Goal: Task Accomplishment & Management: Use online tool/utility

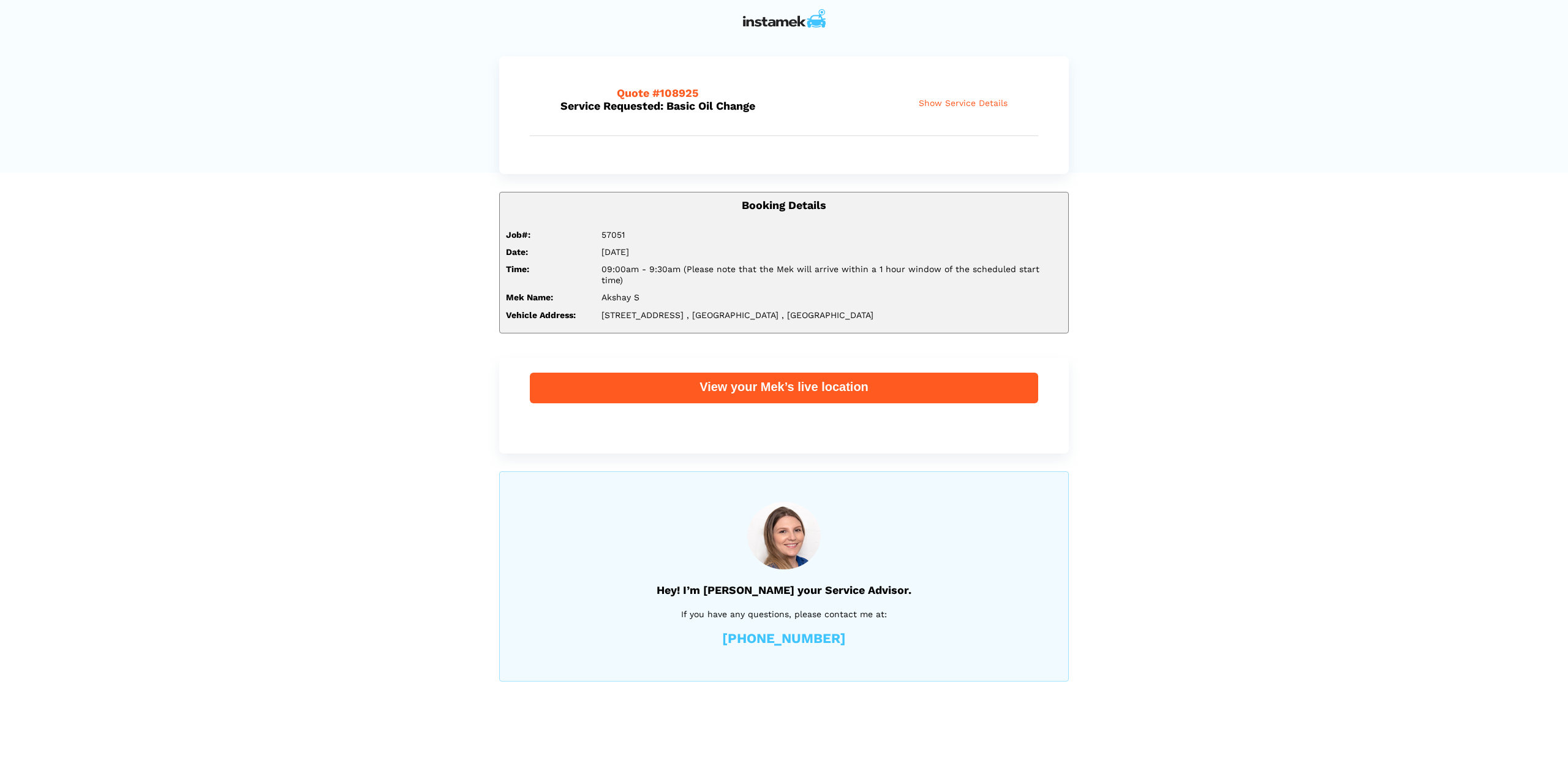
click at [968, 101] on span "Show Service Details" at bounding box center [962, 104] width 88 height 11
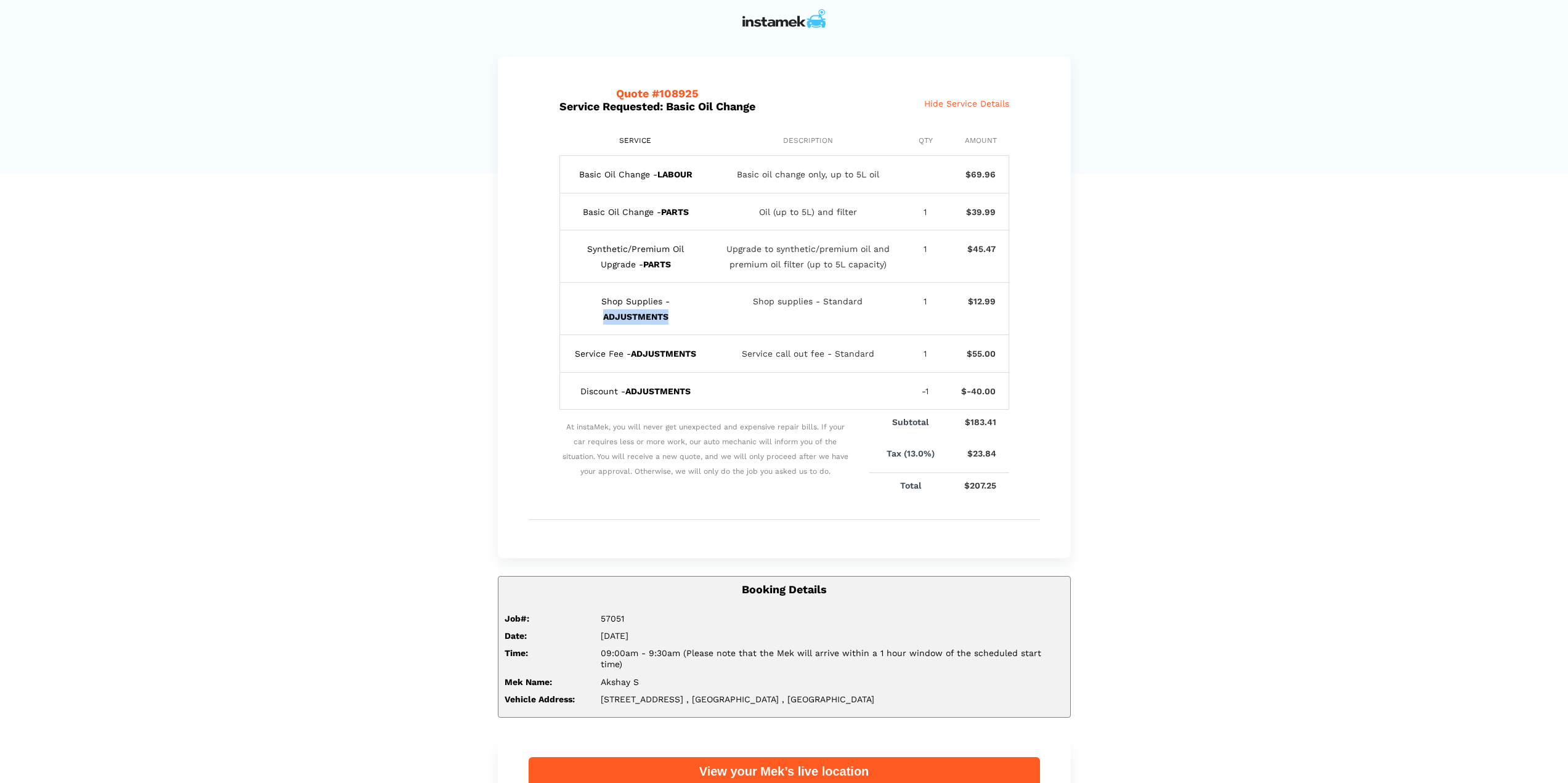
drag, startPoint x: 604, startPoint y: 315, endPoint x: 674, endPoint y: 319, distance: 70.1
click at [674, 319] on div "Shop Supplies - ADJUSTMENTS" at bounding box center [636, 309] width 127 height 30
drag, startPoint x: 628, startPoint y: 391, endPoint x: 702, endPoint y: 381, distance: 74.7
click at [702, 381] on div "Discount - ADJUSTMENTS -1 $-40.00" at bounding box center [784, 391] width 449 height 37
drag, startPoint x: 641, startPoint y: 354, endPoint x: 714, endPoint y: 353, distance: 73.0
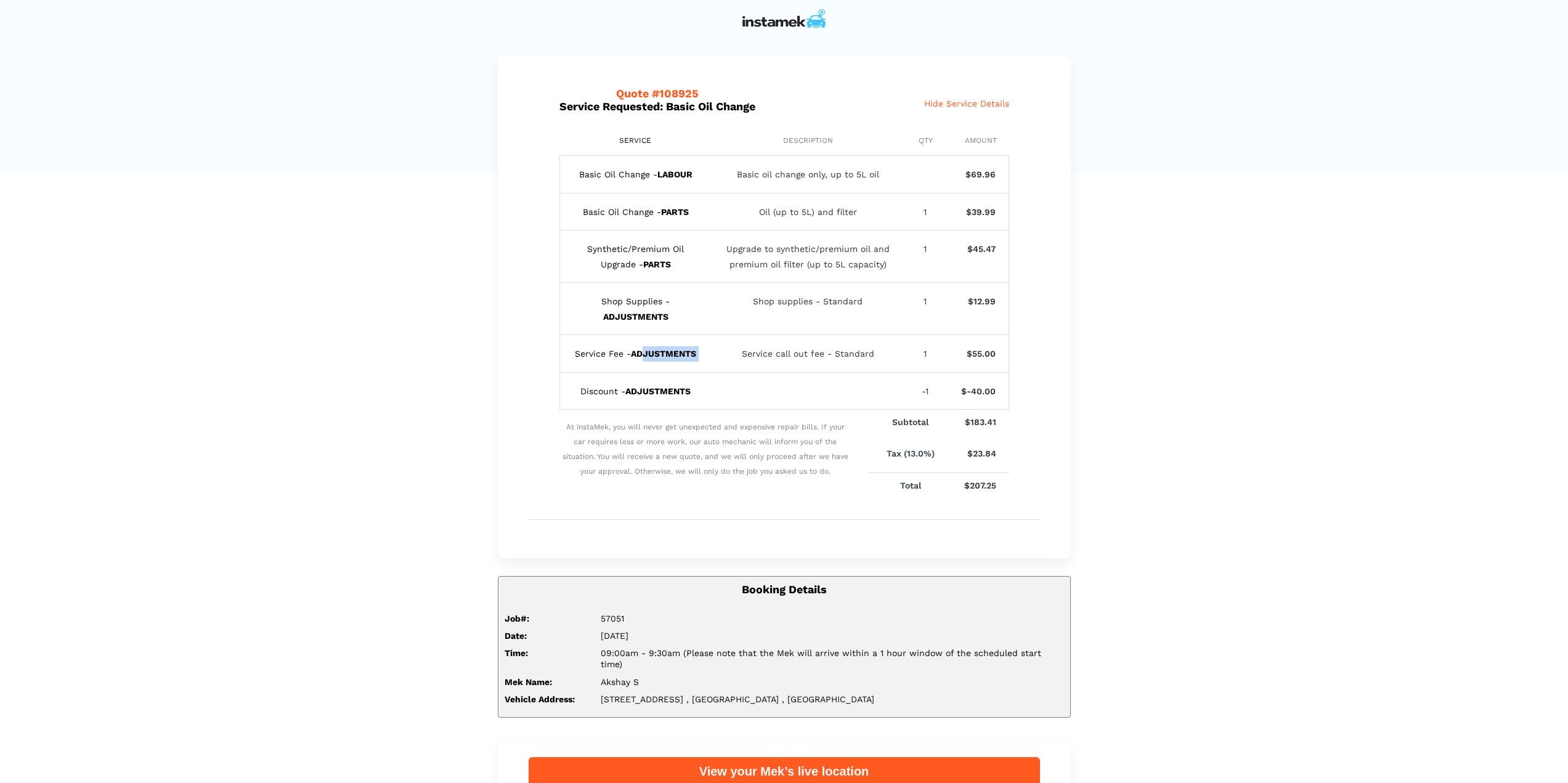
click at [714, 353] on div "Service Fee - ADJUSTMENTS Service call out fee - Standard 1 $55.00" at bounding box center [784, 353] width 449 height 37
drag, startPoint x: 601, startPoint y: 314, endPoint x: 660, endPoint y: 307, distance: 59.4
click at [666, 321] on div "Shop Supplies - ADJUSTMENTS" at bounding box center [636, 309] width 127 height 30
drag, startPoint x: 624, startPoint y: 251, endPoint x: 682, endPoint y: 268, distance: 60.4
click at [682, 268] on div "Synthetic/Premium Oil Upgrade - PARTS" at bounding box center [636, 257] width 127 height 30
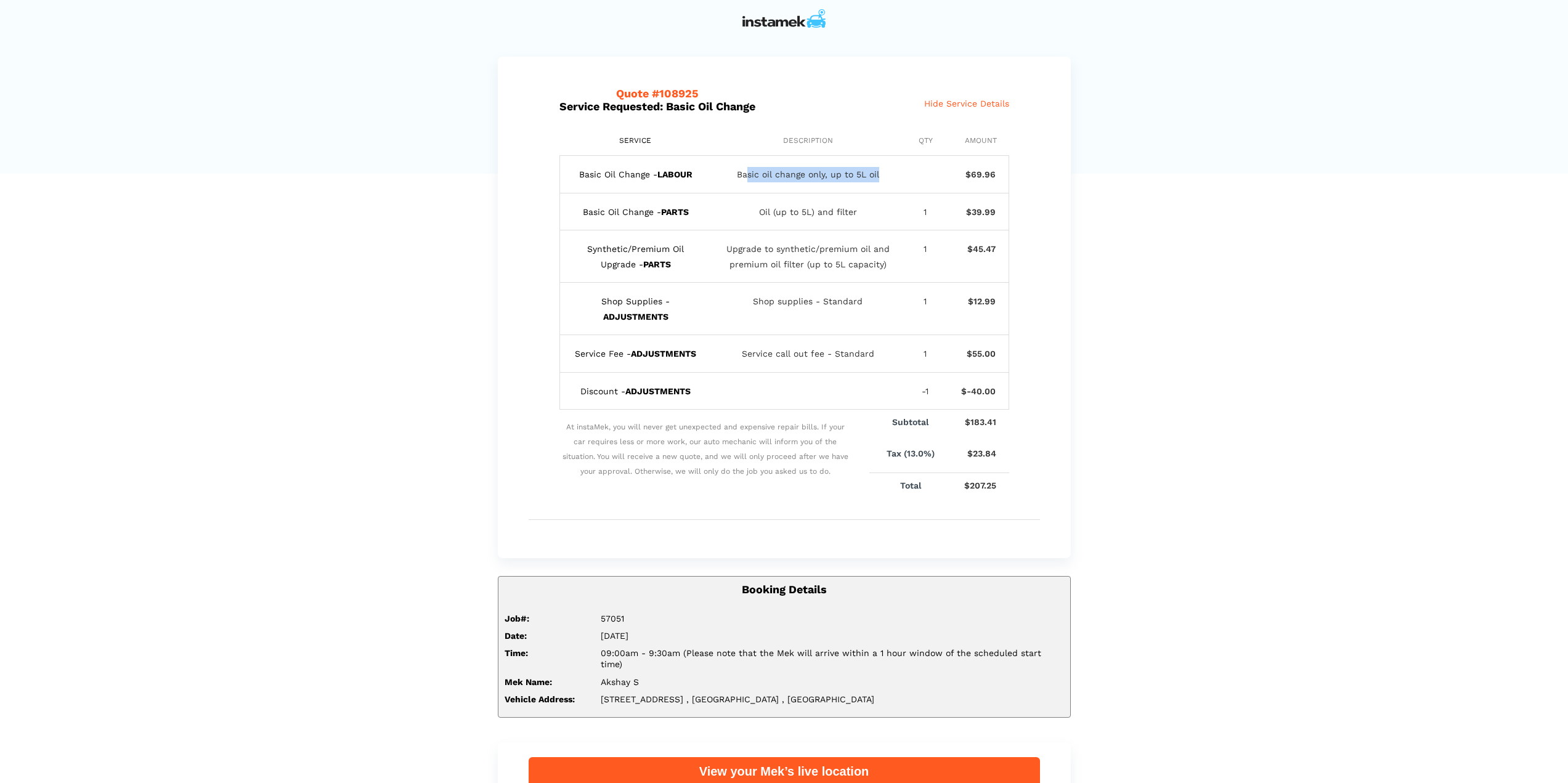
drag, startPoint x: 748, startPoint y: 174, endPoint x: 891, endPoint y: 177, distance: 143.0
click at [894, 179] on div "Basic oil change only, up to 5L oil" at bounding box center [808, 175] width 178 height 15
click at [867, 198] on div "Basic Oil Change - PARTS Oil (up to 5L) and filter 1 $39.99" at bounding box center [784, 211] width 449 height 37
